Goal: Information Seeking & Learning: Learn about a topic

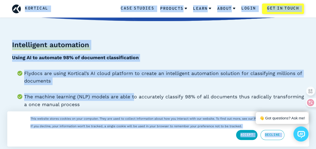
scroll to position [57, 0]
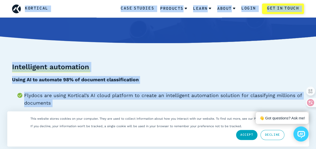
drag, startPoint x: 132, startPoint y: 91, endPoint x: 142, endPoint y: 0, distance: 91.6
click at [124, 80] on b "Using AI to automate 98% of document classification" at bounding box center [75, 80] width 127 height 6
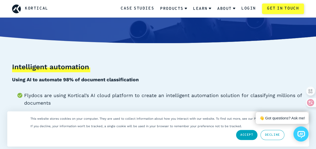
scroll to position [0, 0]
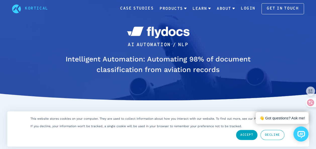
click at [248, 137] on link "Accept" at bounding box center [247, 135] width 22 height 10
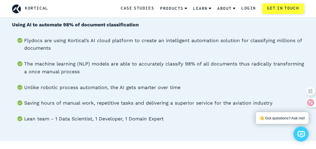
scroll to position [112, 0]
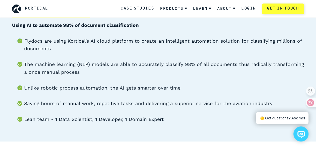
click at [137, 87] on li "Unlike robotic process automation, the AI gets smarter over time" at bounding box center [163, 88] width 279 height 8
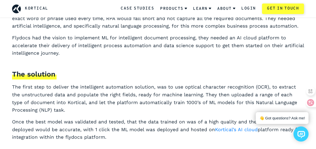
scroll to position [786, 0]
click at [115, 57] on div "While often the first port of call is robotic process automation (RPA) for this…" at bounding box center [157, 74] width 291 height 134
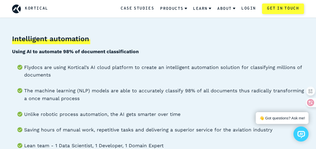
scroll to position [0, 0]
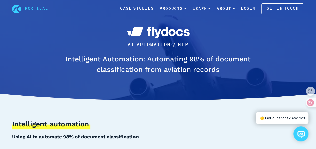
scroll to position [27, 0]
